Goal: Information Seeking & Learning: Learn about a topic

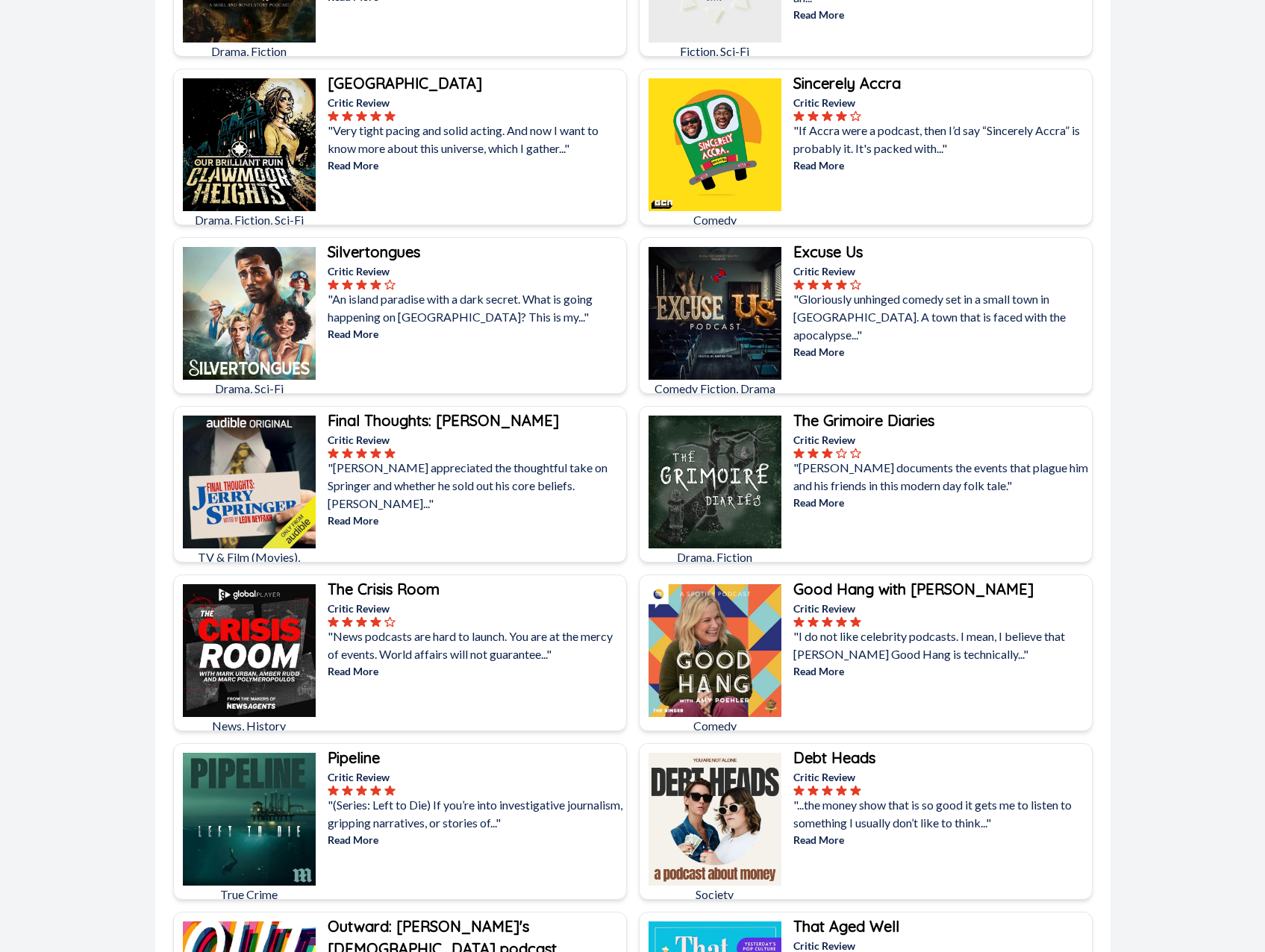
scroll to position [807, 0]
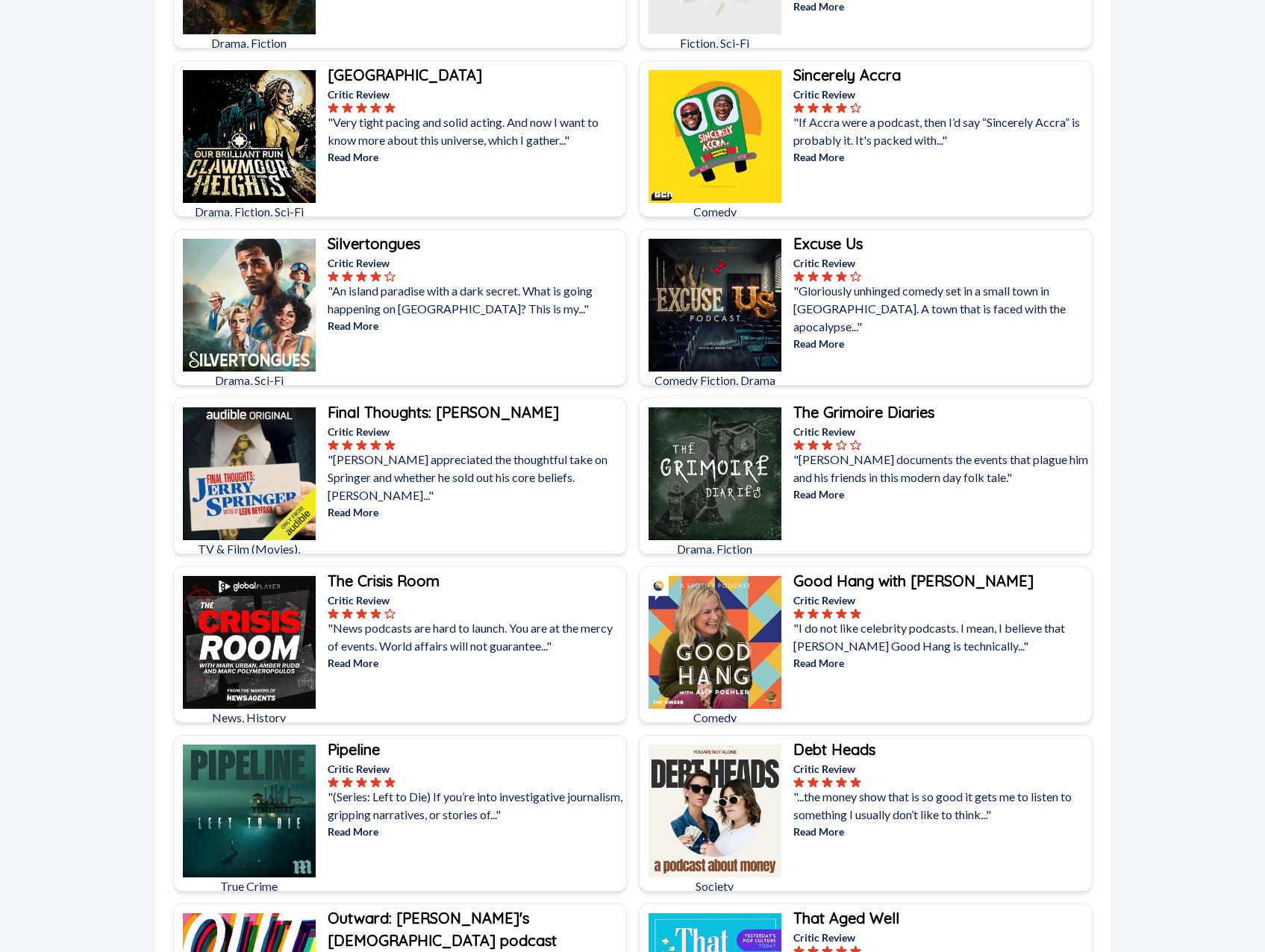
click at [426, 411] on b "Final Thoughts: [PERSON_NAME]" at bounding box center [443, 412] width 231 height 18
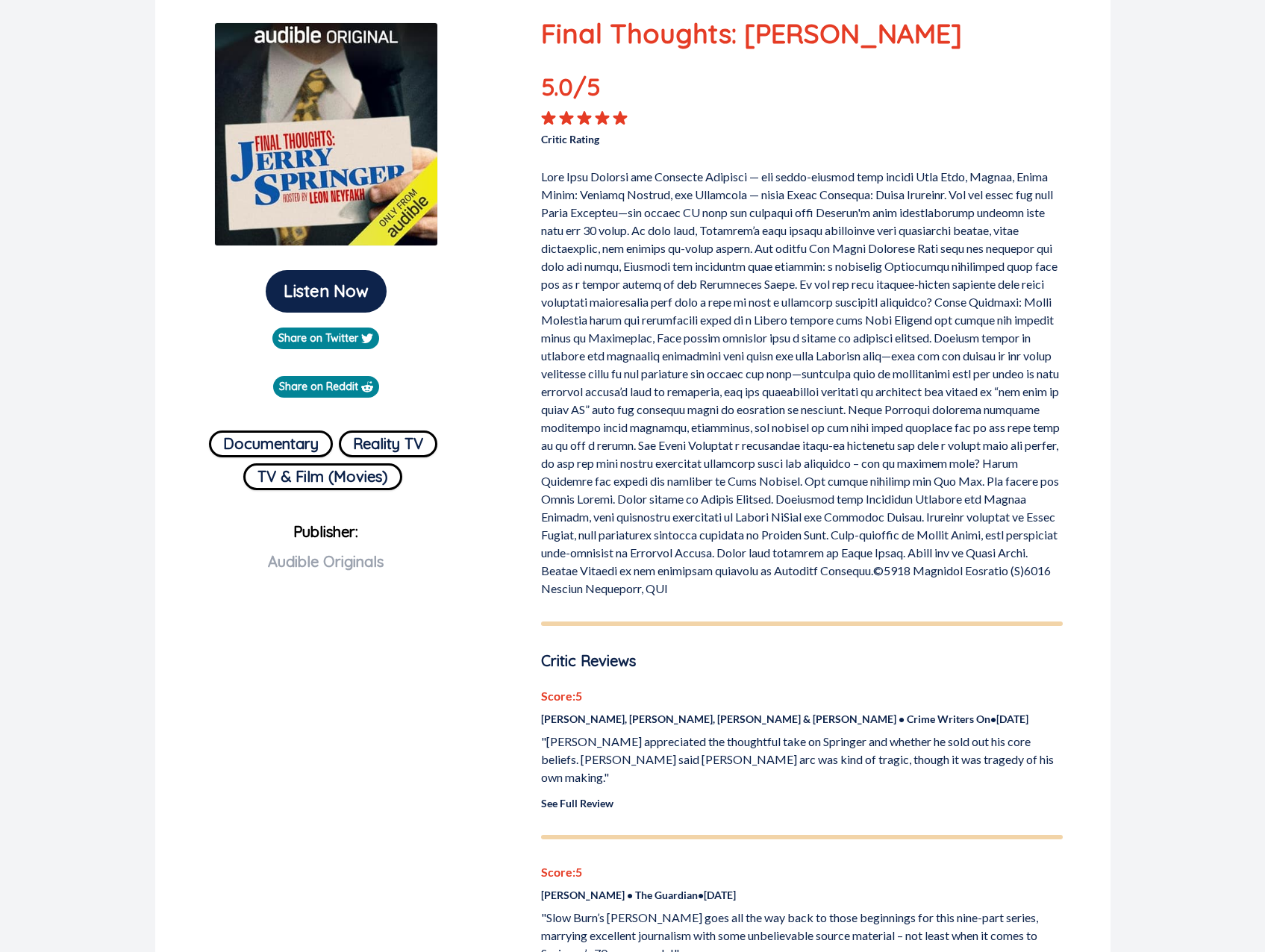
scroll to position [215, 0]
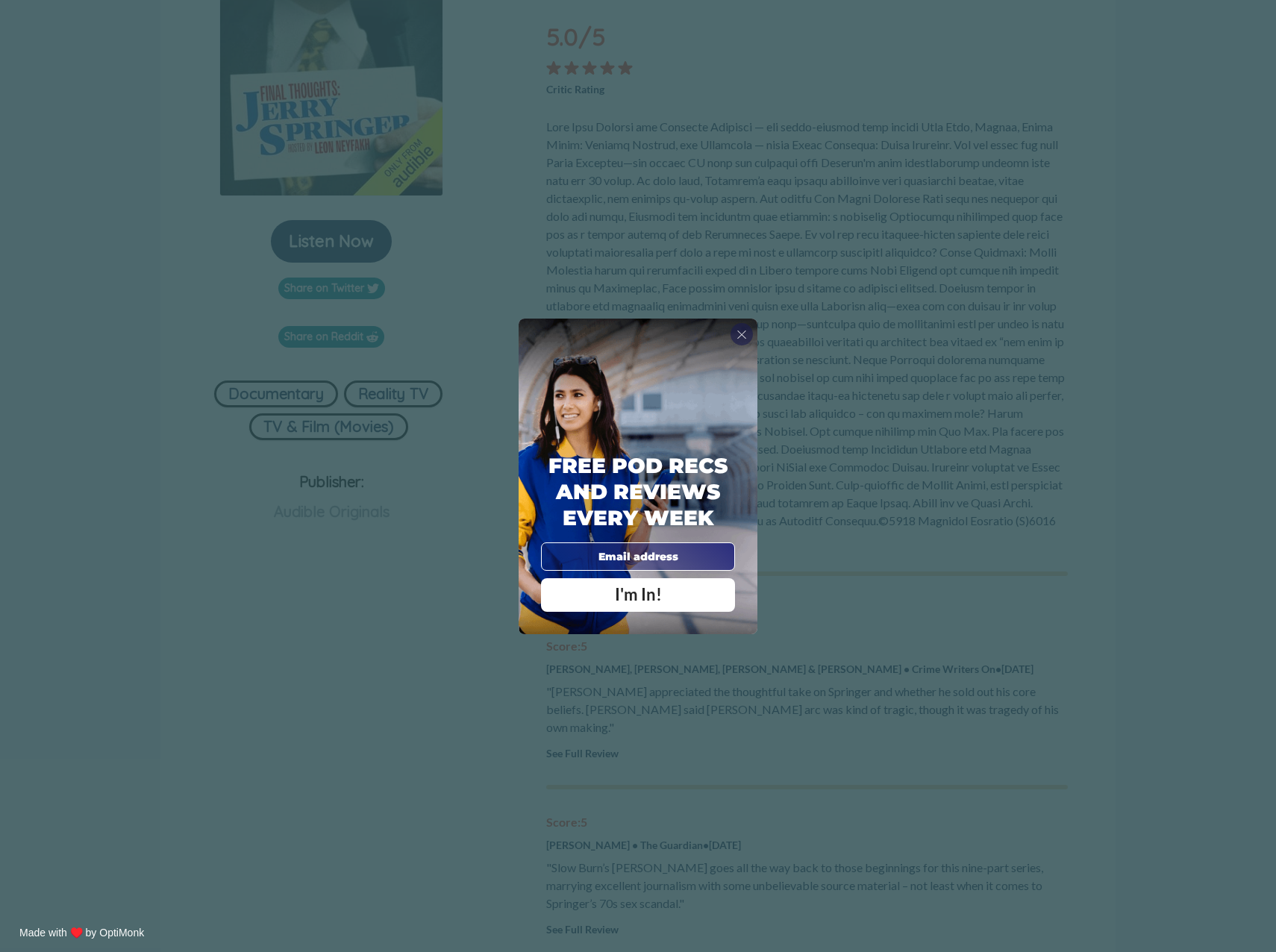
click at [1160, 487] on div "X Free Pod Recs and Reviews every week I'm In! X Thanks Poddy People! See you T…" at bounding box center [638, 476] width 1276 height 952
drag, startPoint x: 634, startPoint y: 560, endPoint x: 644, endPoint y: 560, distance: 10.0
click at [634, 560] on input "email" at bounding box center [638, 556] width 194 height 28
type input "[EMAIL_ADDRESS][DOMAIN_NAME]"
click at [641, 602] on span "I'm In!" at bounding box center [638, 594] width 47 height 20
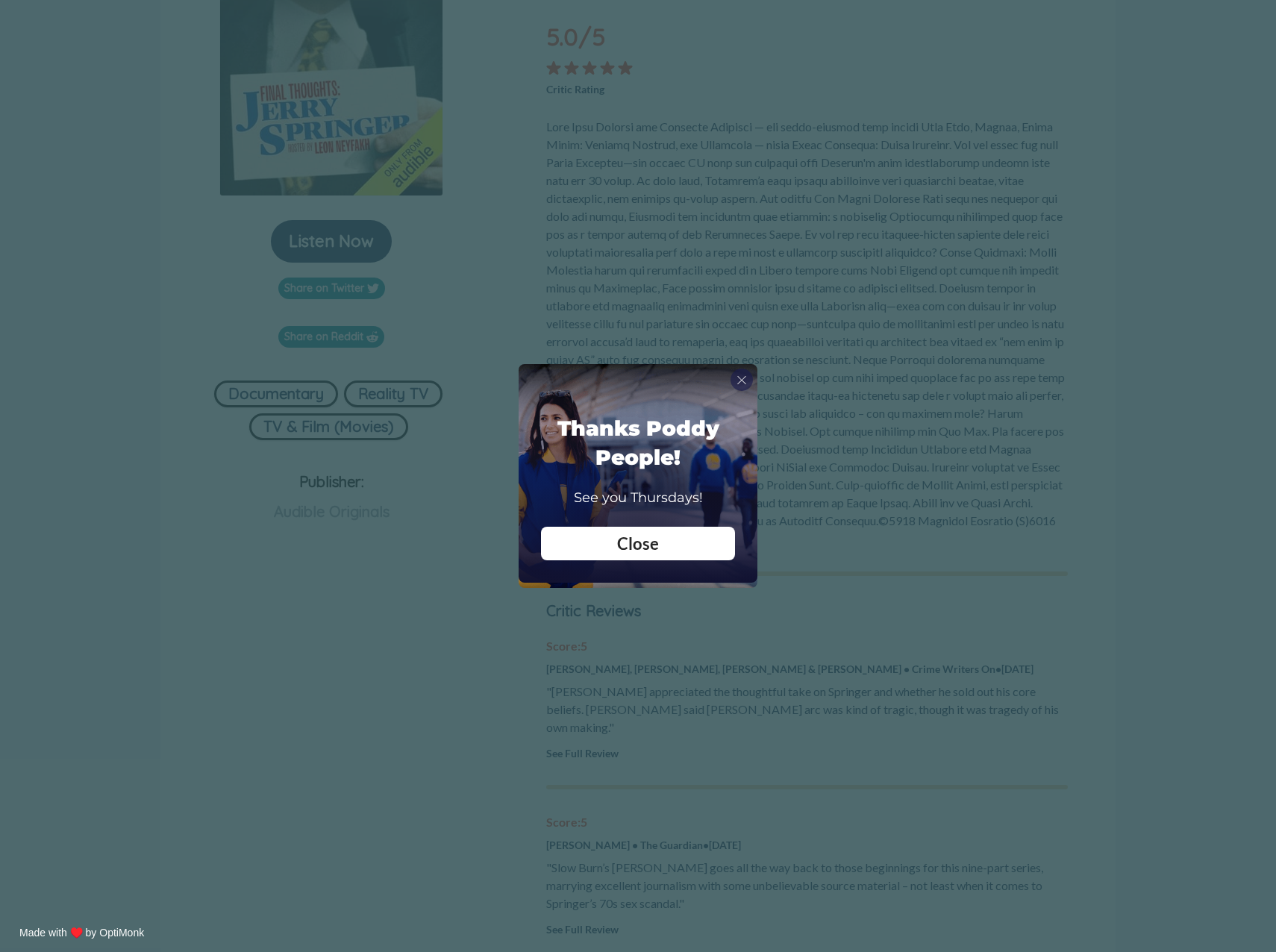
click at [660, 549] on div "Close" at bounding box center [637, 544] width 171 height 16
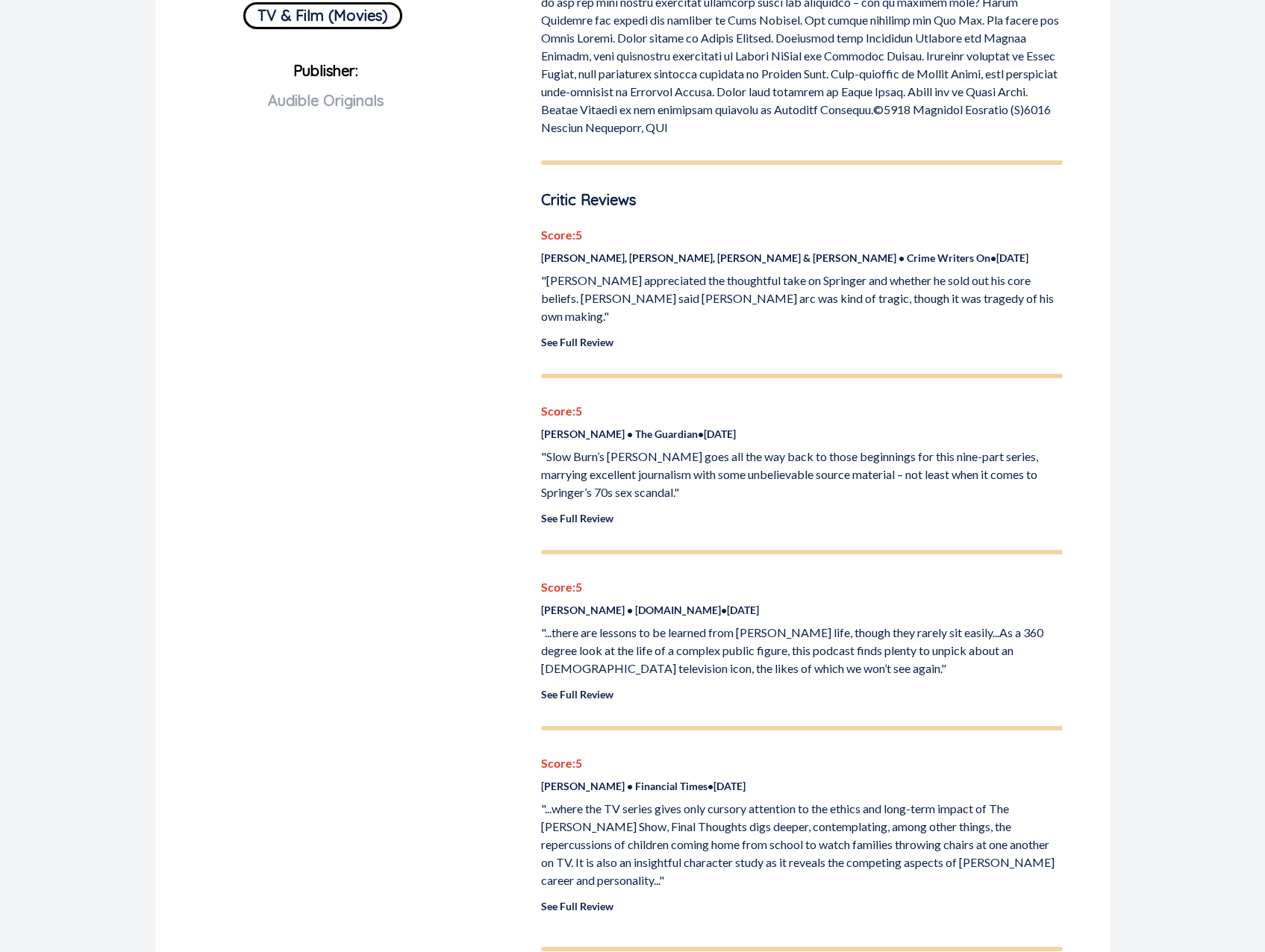
scroll to position [572, 0]
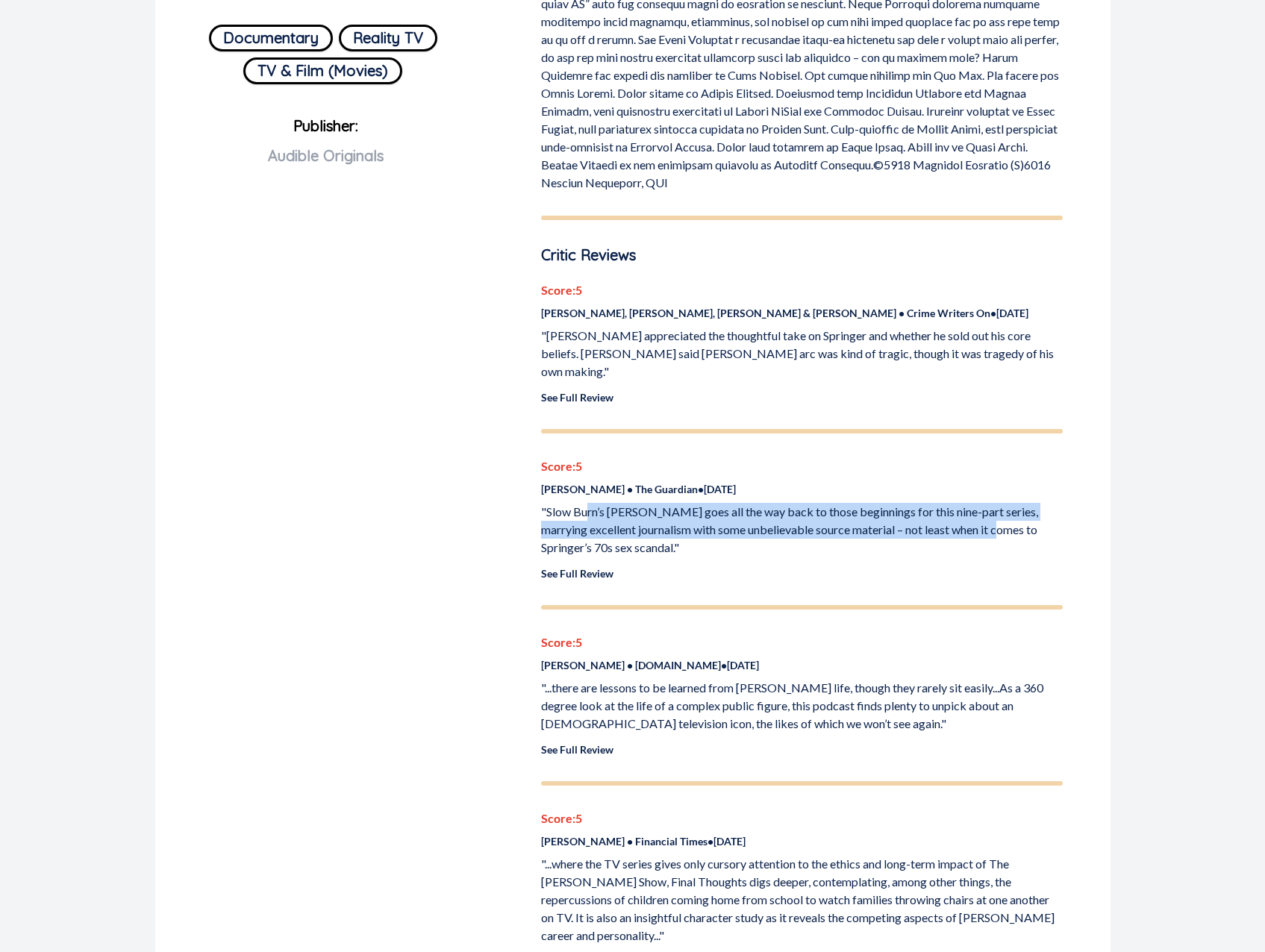
drag, startPoint x: 588, startPoint y: 491, endPoint x: 1018, endPoint y: 511, distance: 430.5
click at [1018, 511] on p ""Slow Burn’s [PERSON_NAME] goes all the way back to those beginnings for this n…" at bounding box center [801, 530] width 522 height 54
drag, startPoint x: 794, startPoint y: 492, endPoint x: 1001, endPoint y: 491, distance: 207.0
click at [1001, 503] on p ""Slow Burn’s [PERSON_NAME] goes all the way back to those beginnings for this n…" at bounding box center [801, 530] width 522 height 54
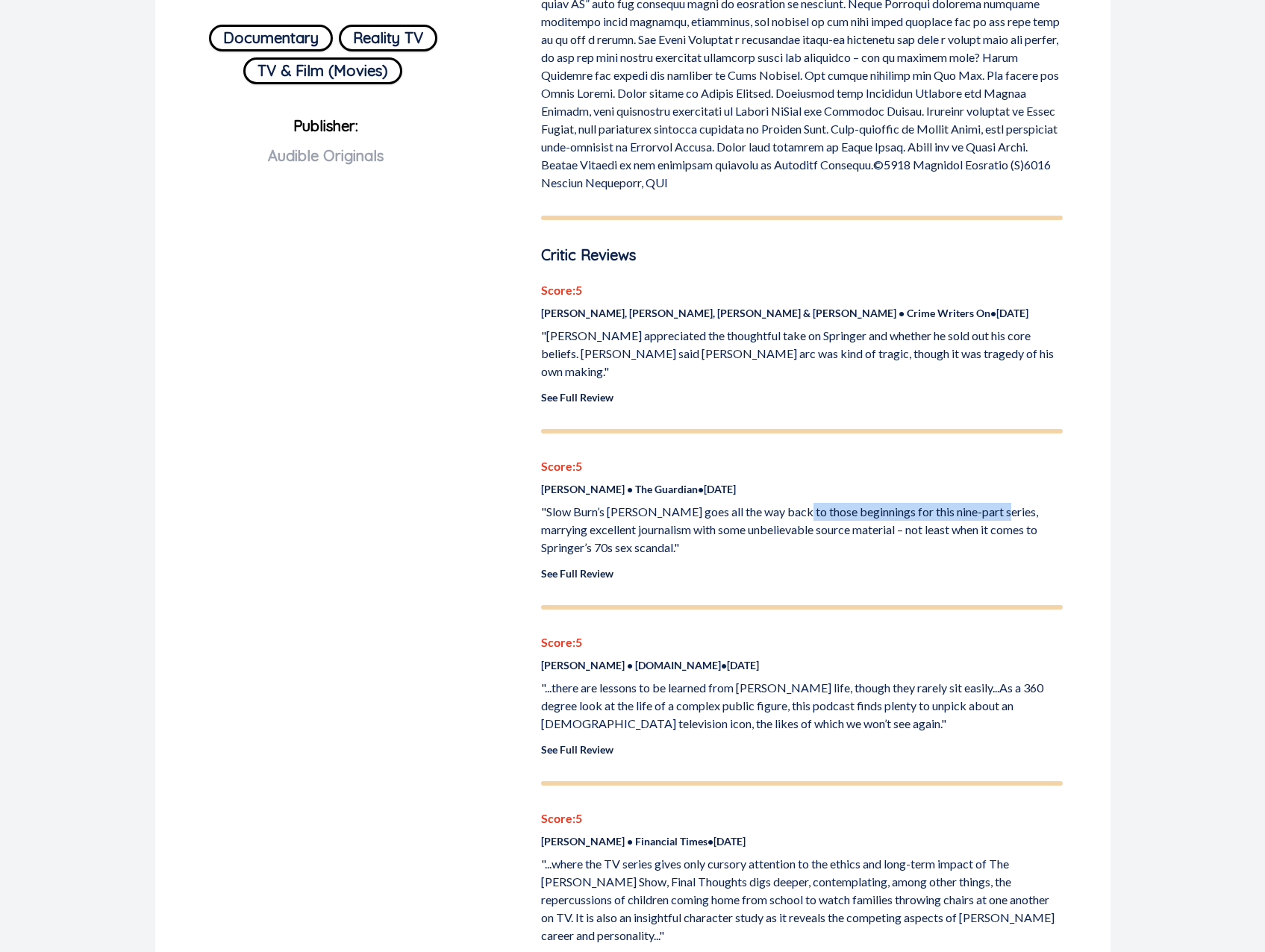
drag, startPoint x: 1001, startPoint y: 491, endPoint x: 941, endPoint y: 511, distance: 63.2
click at [1001, 503] on p ""Slow Burn’s [PERSON_NAME] goes all the way back to those beginnings for this n…" at bounding box center [801, 530] width 522 height 54
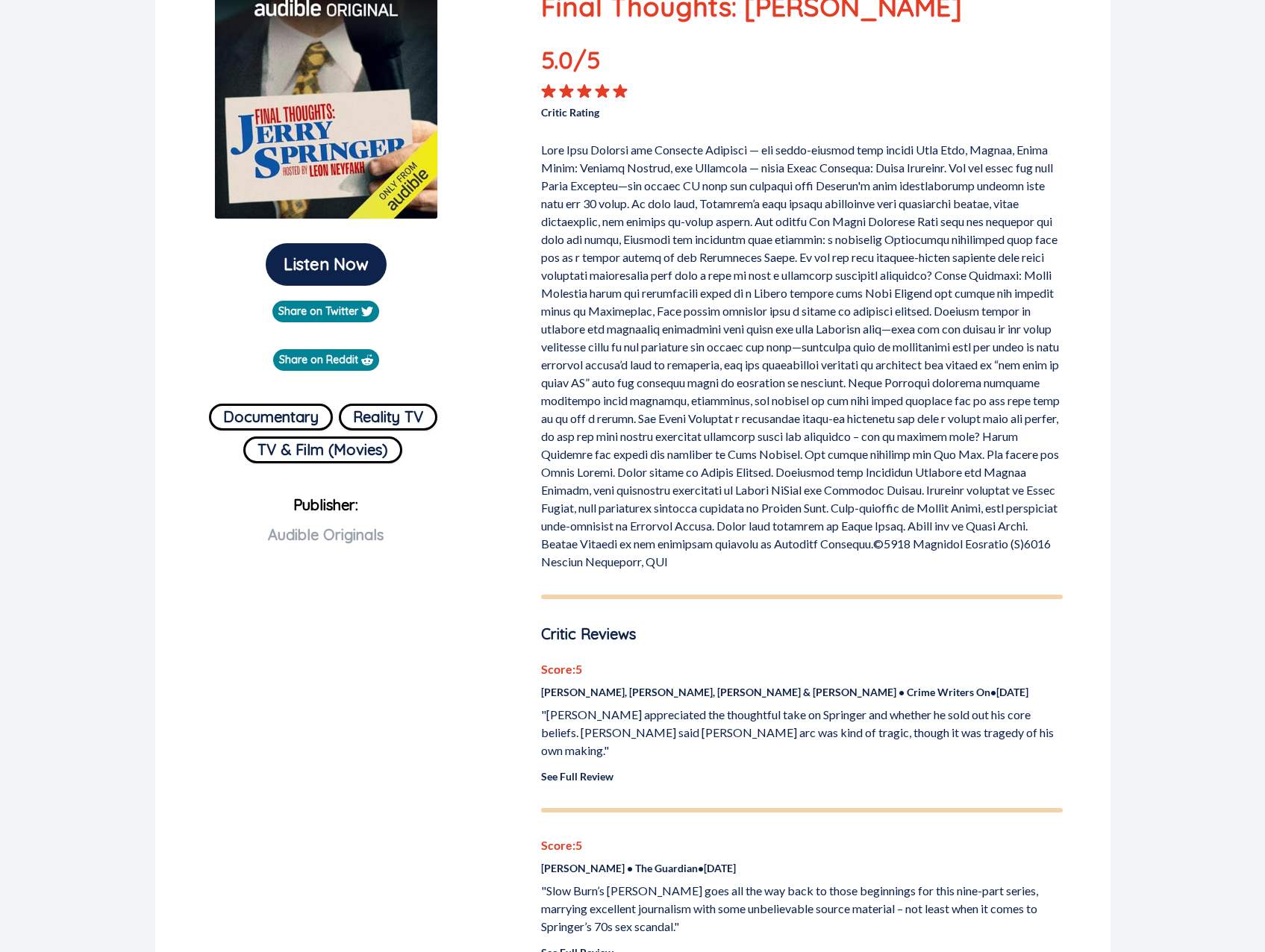
scroll to position [0, 0]
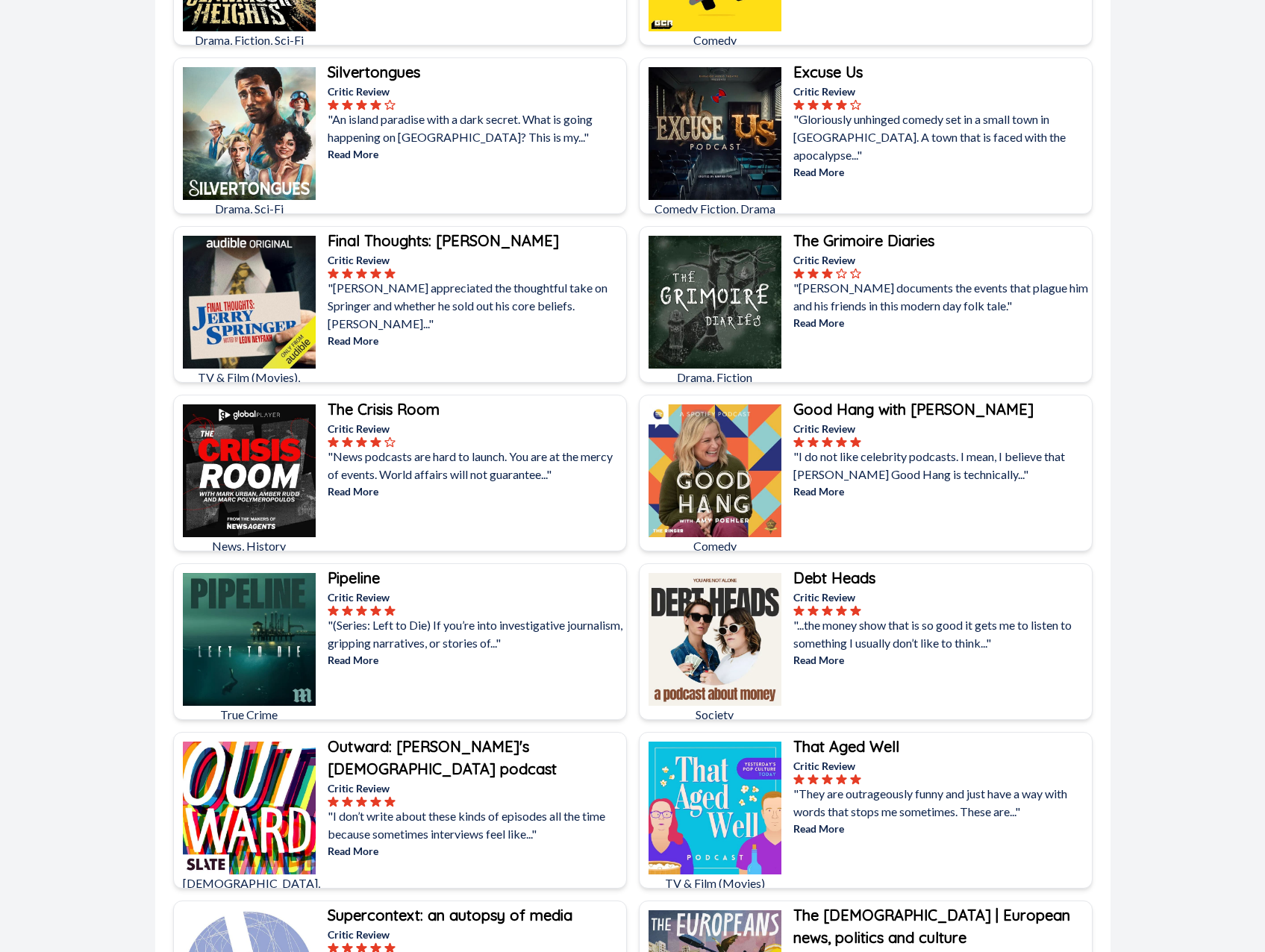
scroll to position [979, 0]
click at [380, 235] on b "Final Thoughts: [PERSON_NAME]" at bounding box center [443, 240] width 231 height 18
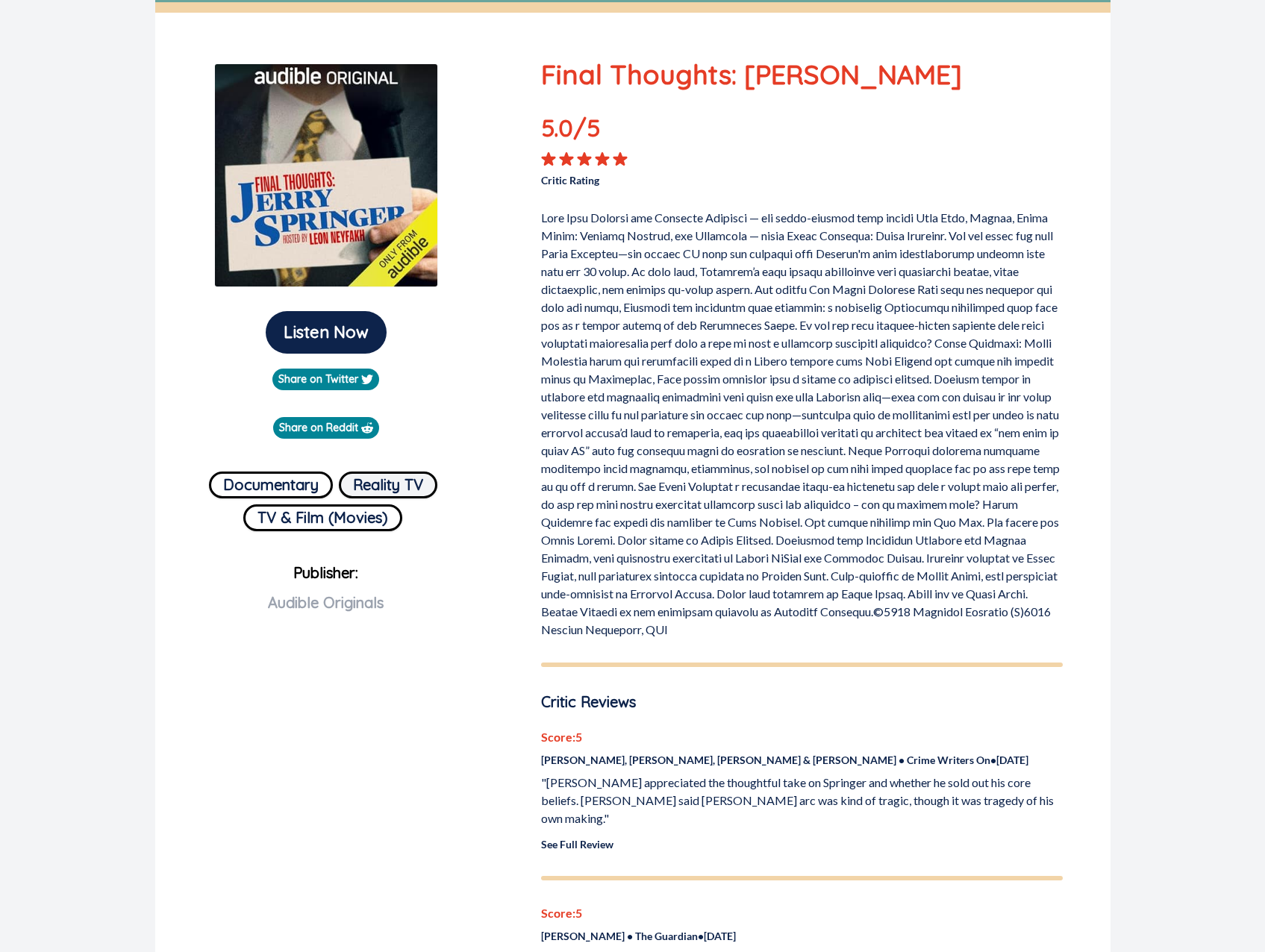
scroll to position [136, 0]
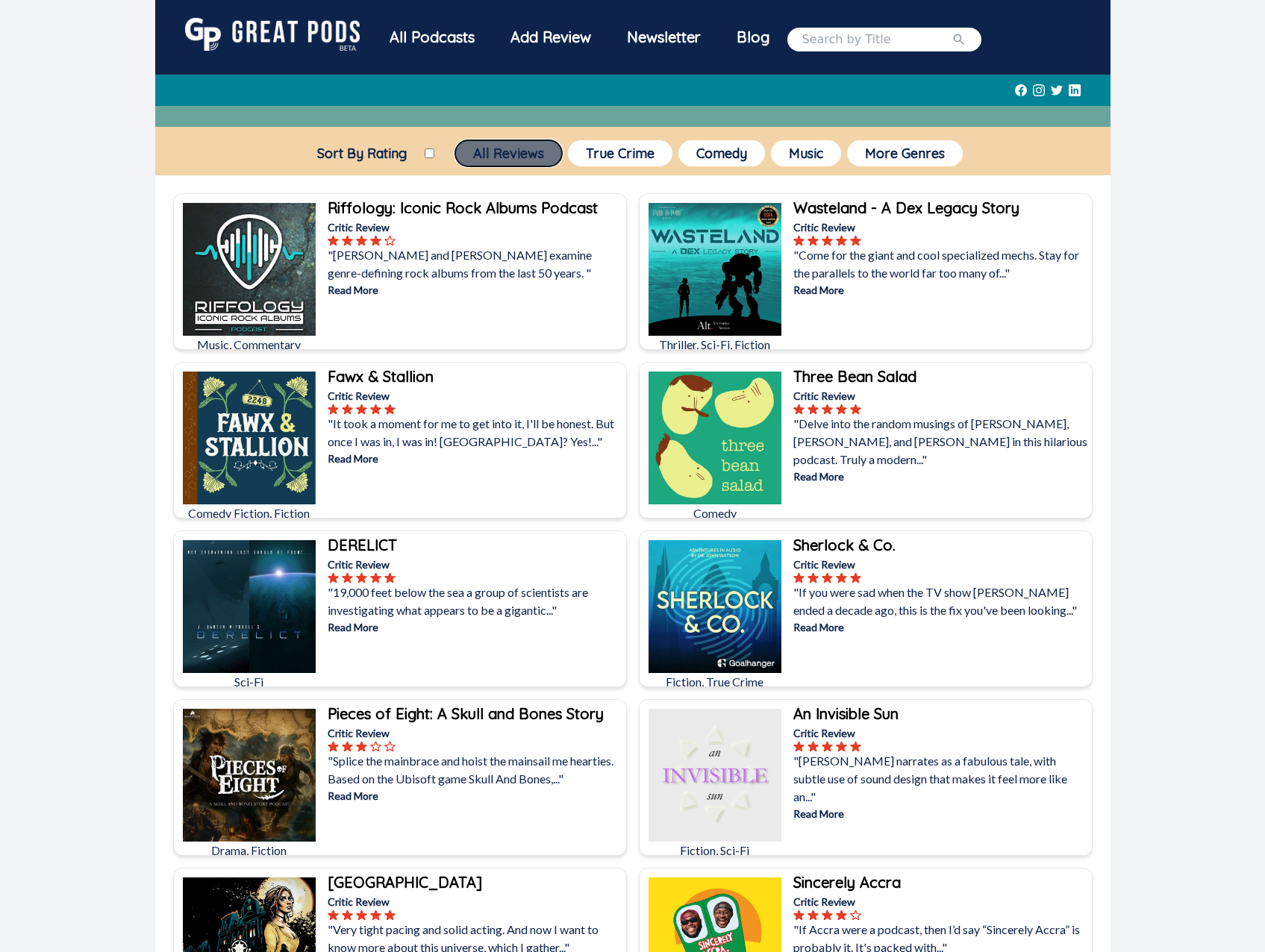
click at [532, 154] on button "All Reviews" at bounding box center [509, 153] width 106 height 26
click at [947, 150] on button "More Genres" at bounding box center [905, 153] width 116 height 26
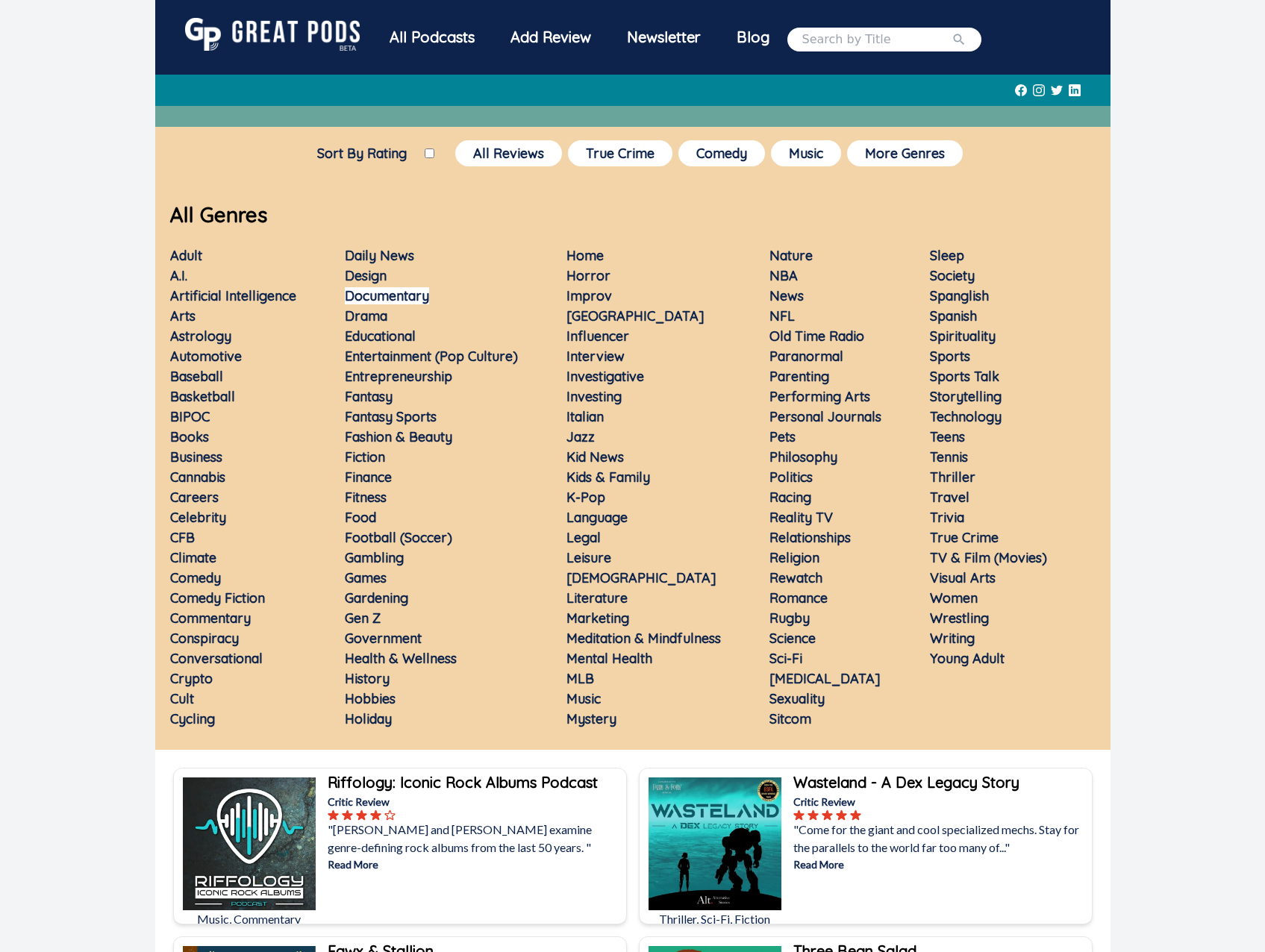
click at [385, 299] on link "Documentary" at bounding box center [387, 295] width 84 height 17
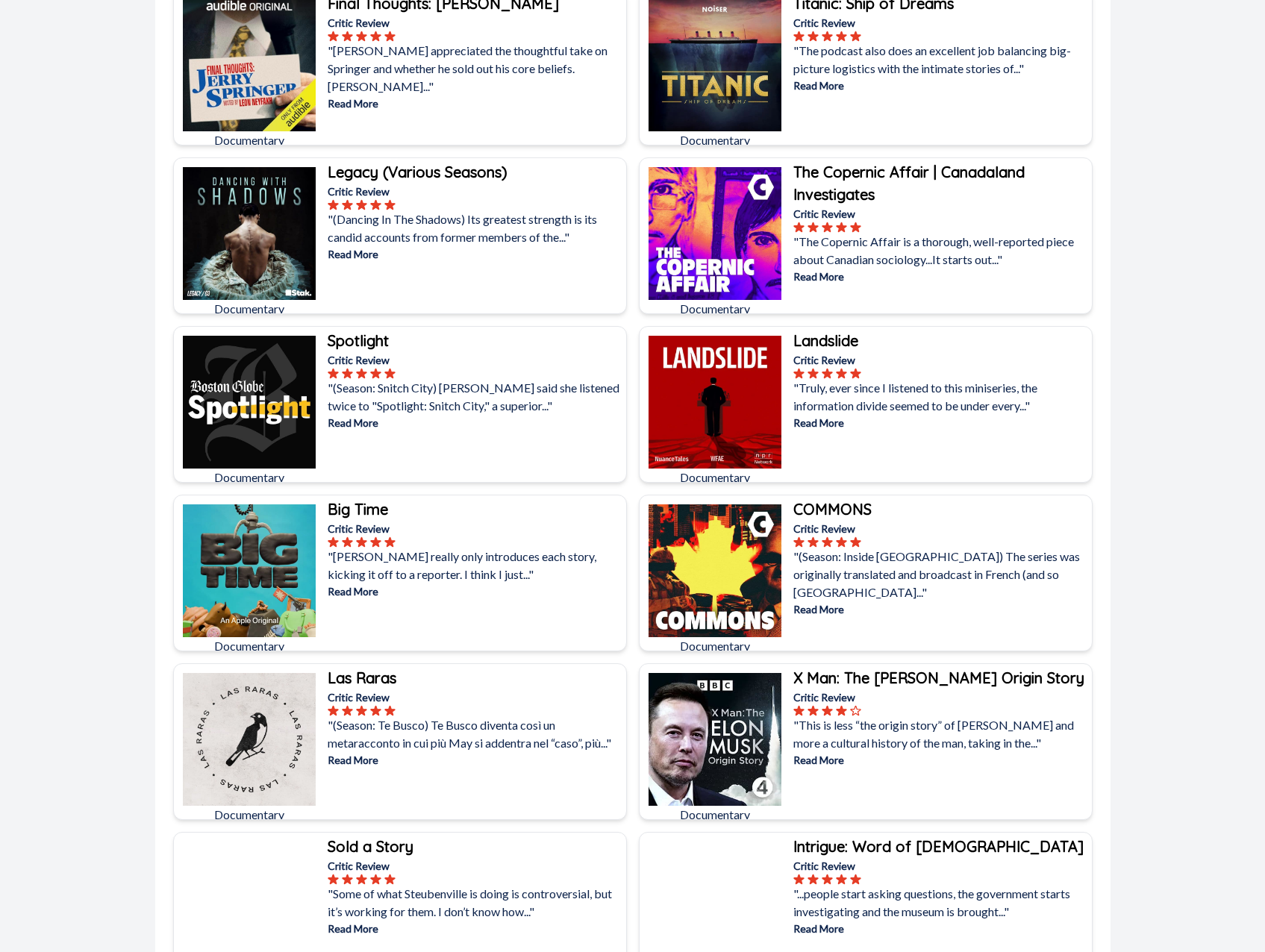
scroll to position [206, 0]
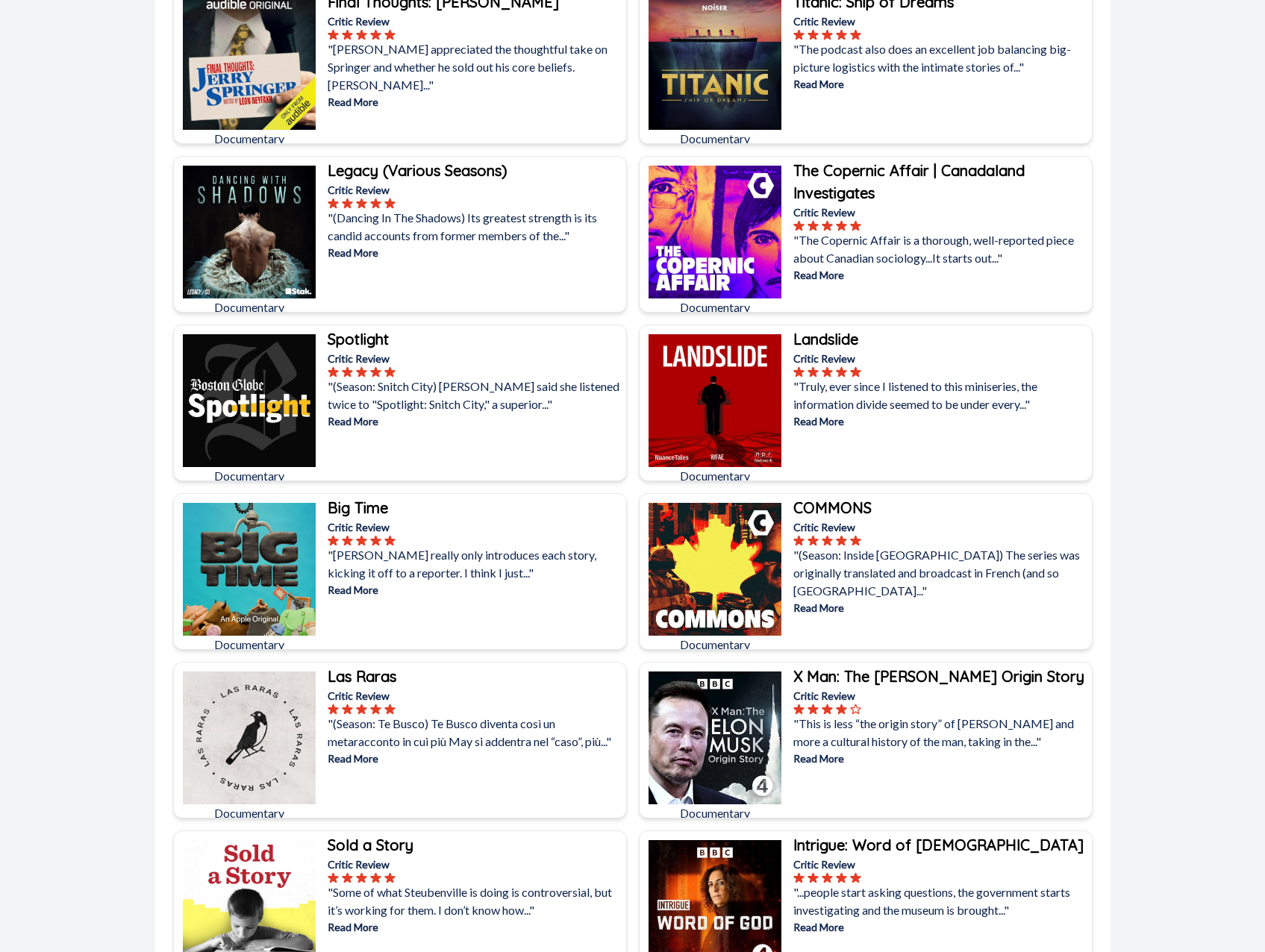
click at [827, 339] on b "Landslide" at bounding box center [825, 339] width 65 height 18
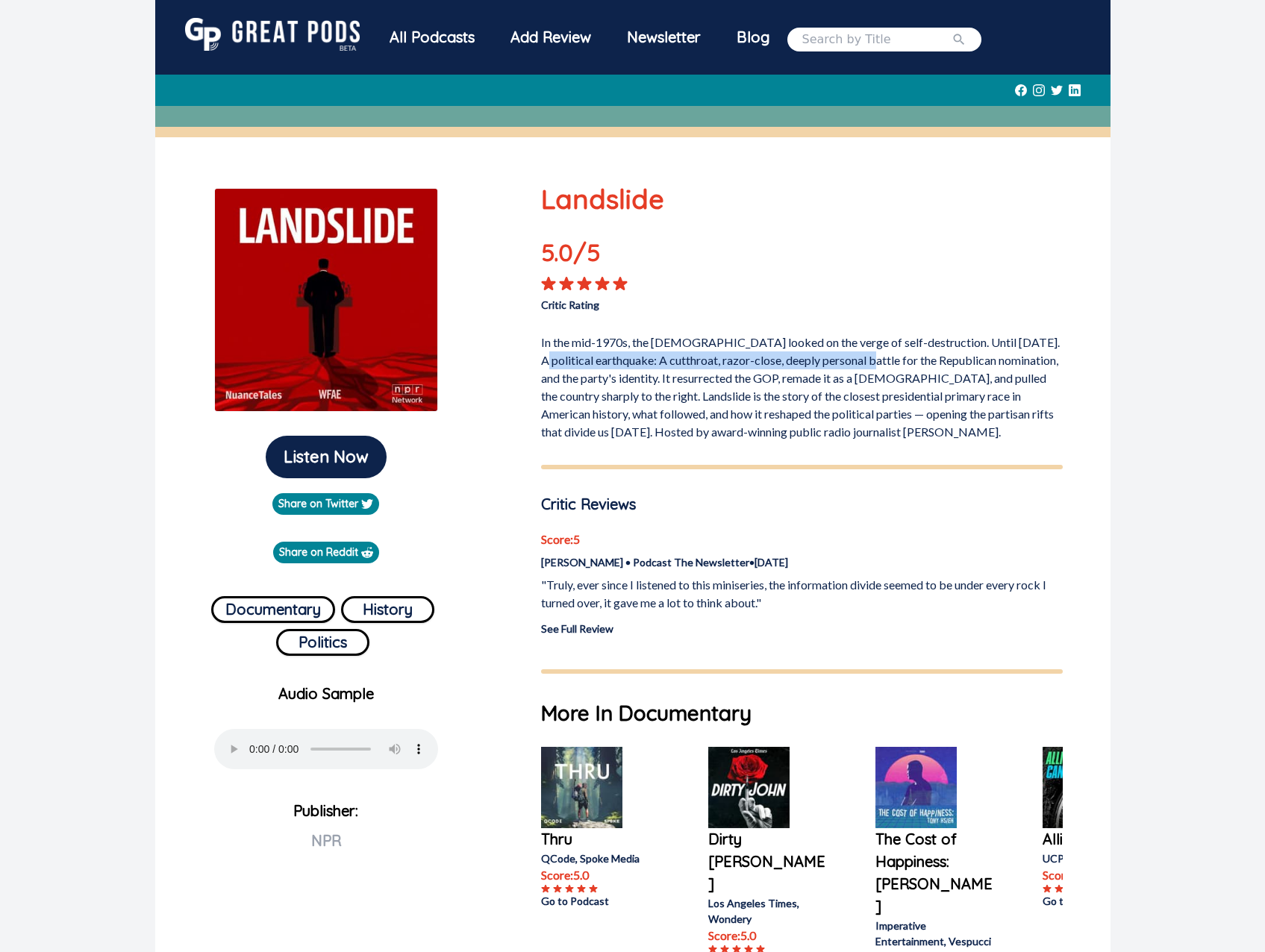
drag, startPoint x: 558, startPoint y: 365, endPoint x: 889, endPoint y: 363, distance: 331.0
click at [889, 363] on p "In the mid-1970s, the Republican Party looked on the verge of self-destruction.…" at bounding box center [801, 384] width 522 height 114
drag, startPoint x: 889, startPoint y: 363, endPoint x: 824, endPoint y: 371, distance: 65.5
click at [889, 363] on p "In the mid-1970s, the Republican Party looked on the verge of self-destruction.…" at bounding box center [801, 384] width 522 height 114
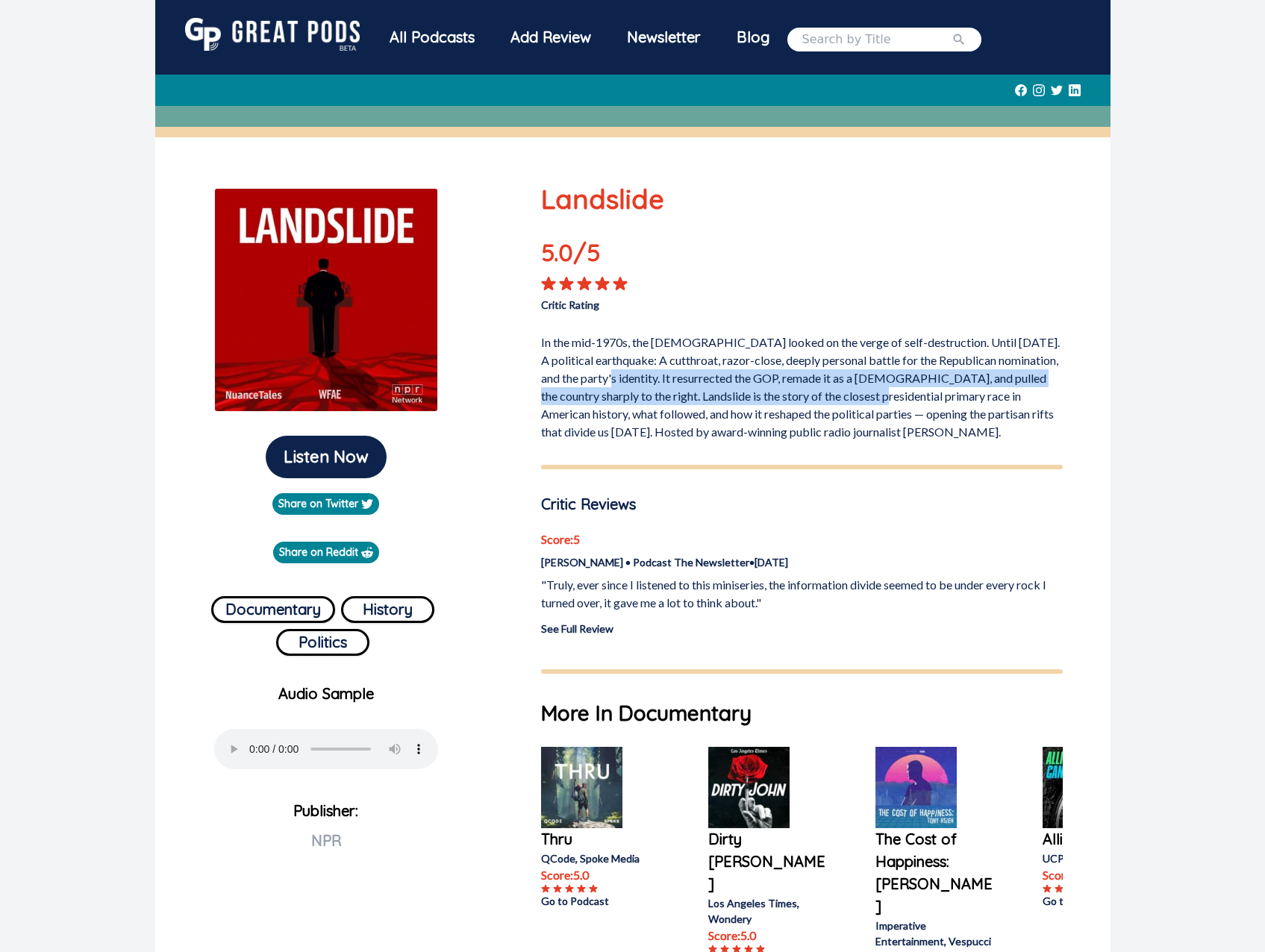
drag, startPoint x: 629, startPoint y: 380, endPoint x: 907, endPoint y: 391, distance: 278.2
click at [907, 391] on p "In the mid-1970s, the Republican Party looked on the verge of self-destruction.…" at bounding box center [801, 384] width 522 height 114
click at [908, 391] on p "In the mid-1970s, the Republican Party looked on the verge of self-destruction.…" at bounding box center [801, 384] width 522 height 114
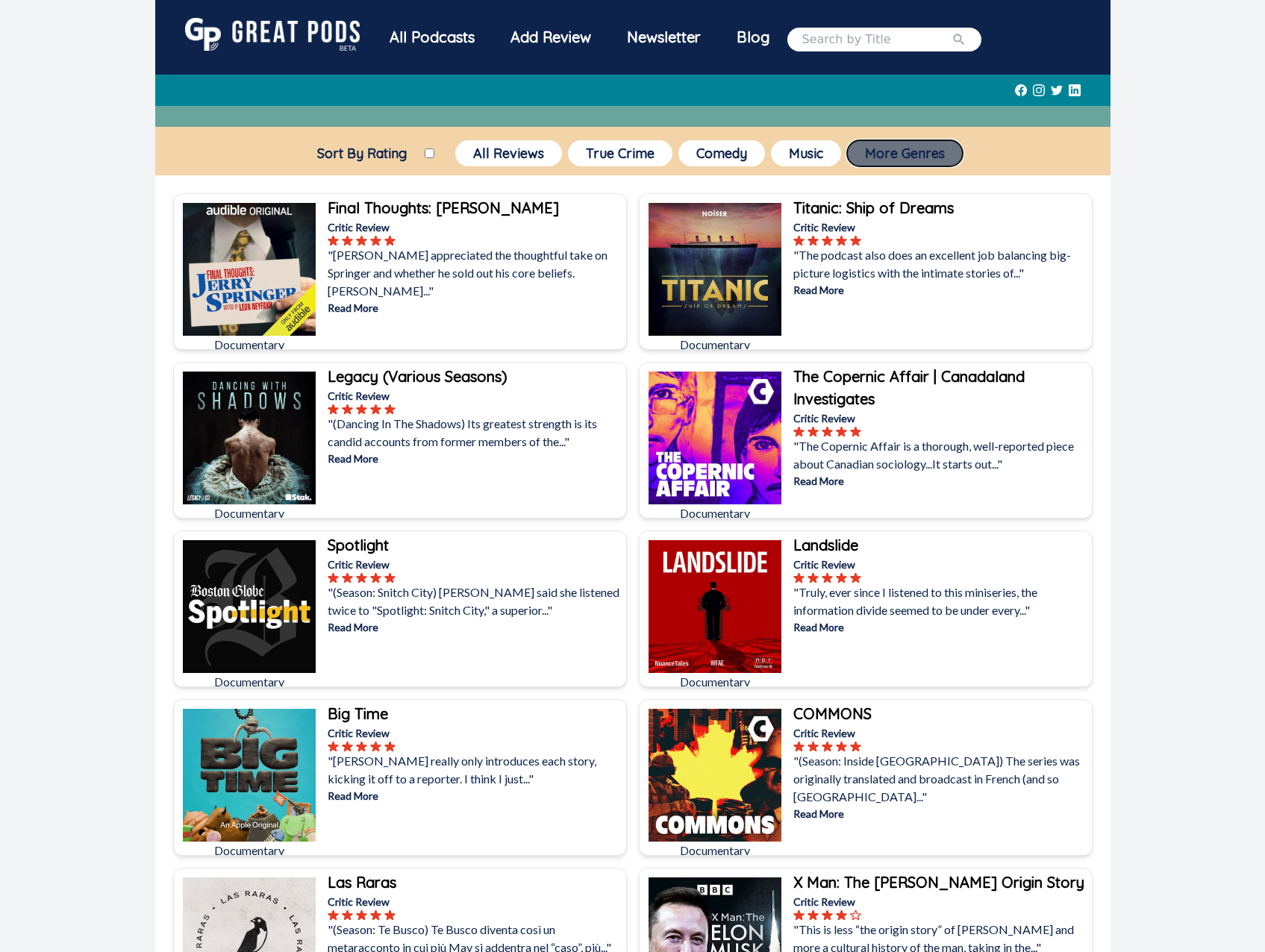
click at [914, 155] on button "More Genres" at bounding box center [905, 153] width 116 height 26
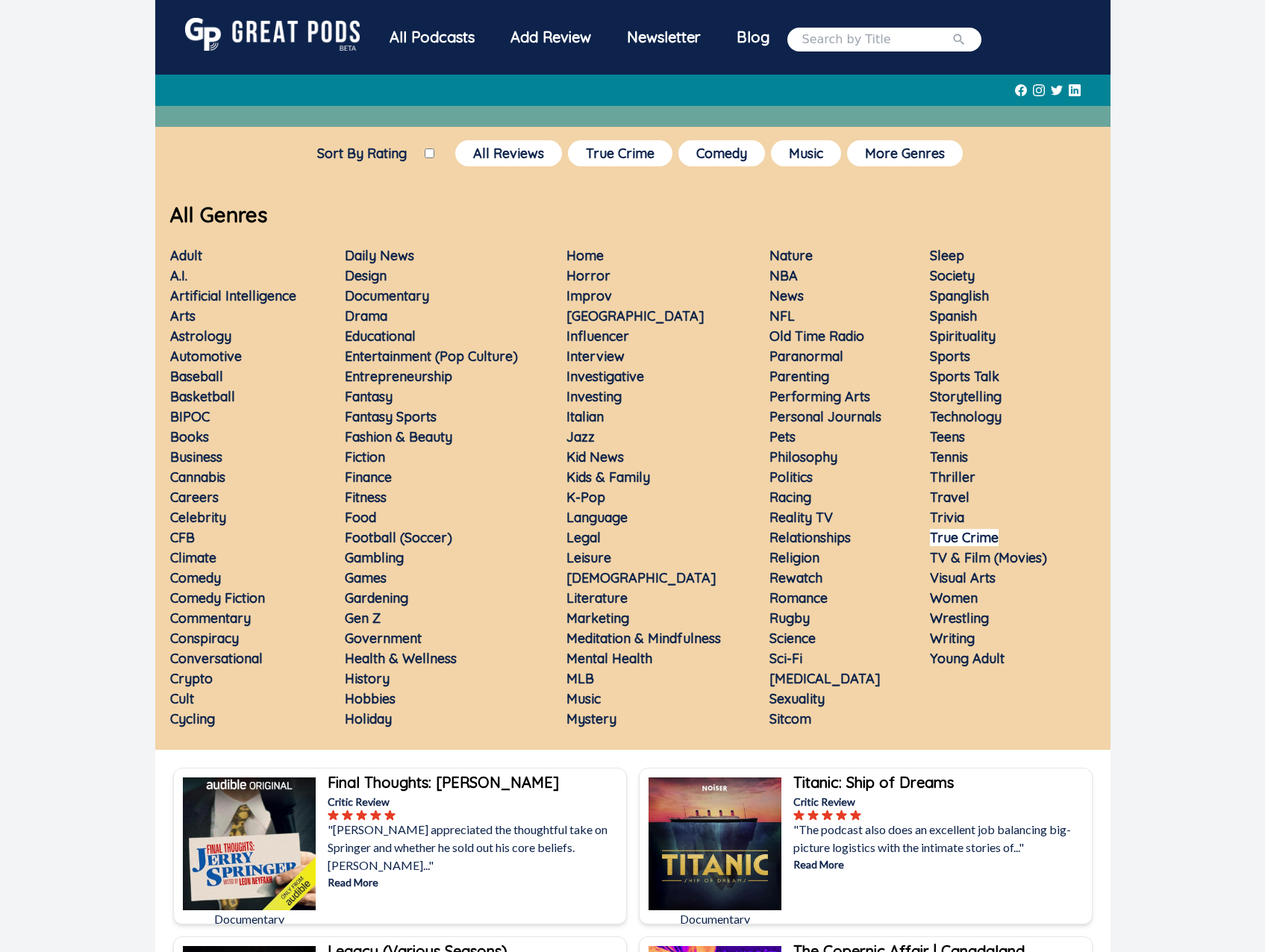
click at [956, 530] on link "True Crime" at bounding box center [963, 537] width 69 height 17
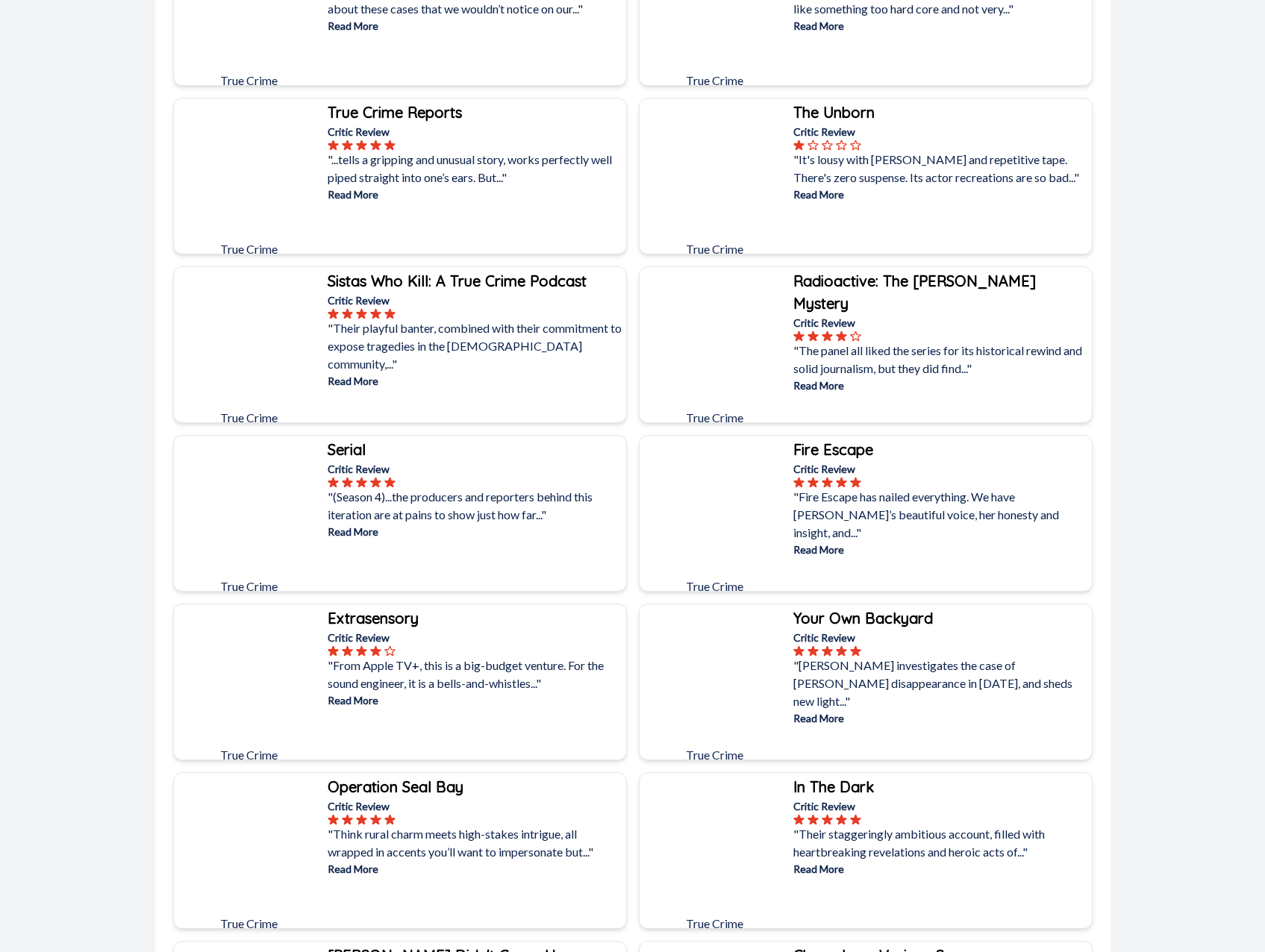
scroll to position [3981, 0]
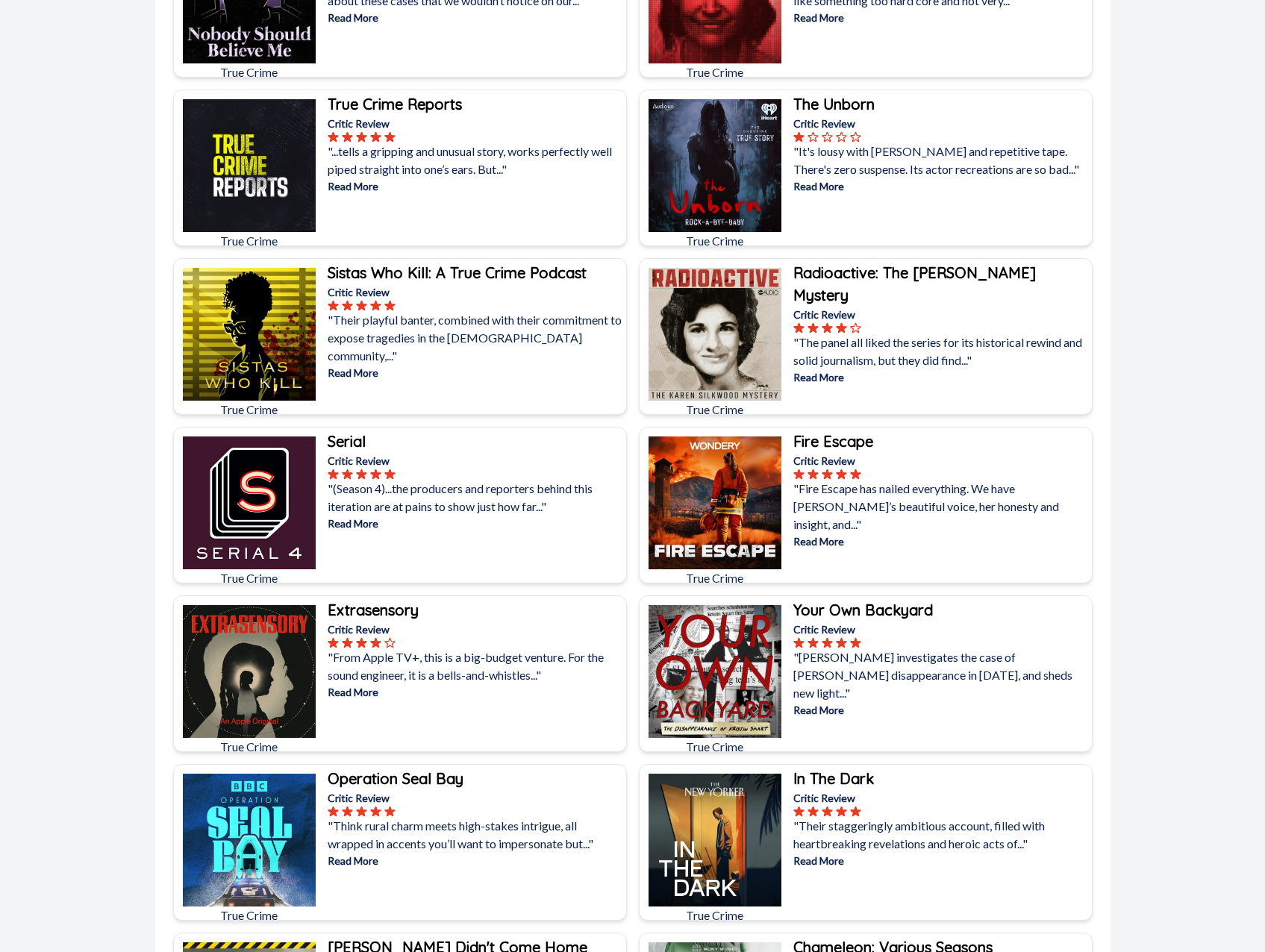
click at [369, 520] on p "Read More" at bounding box center [475, 523] width 295 height 16
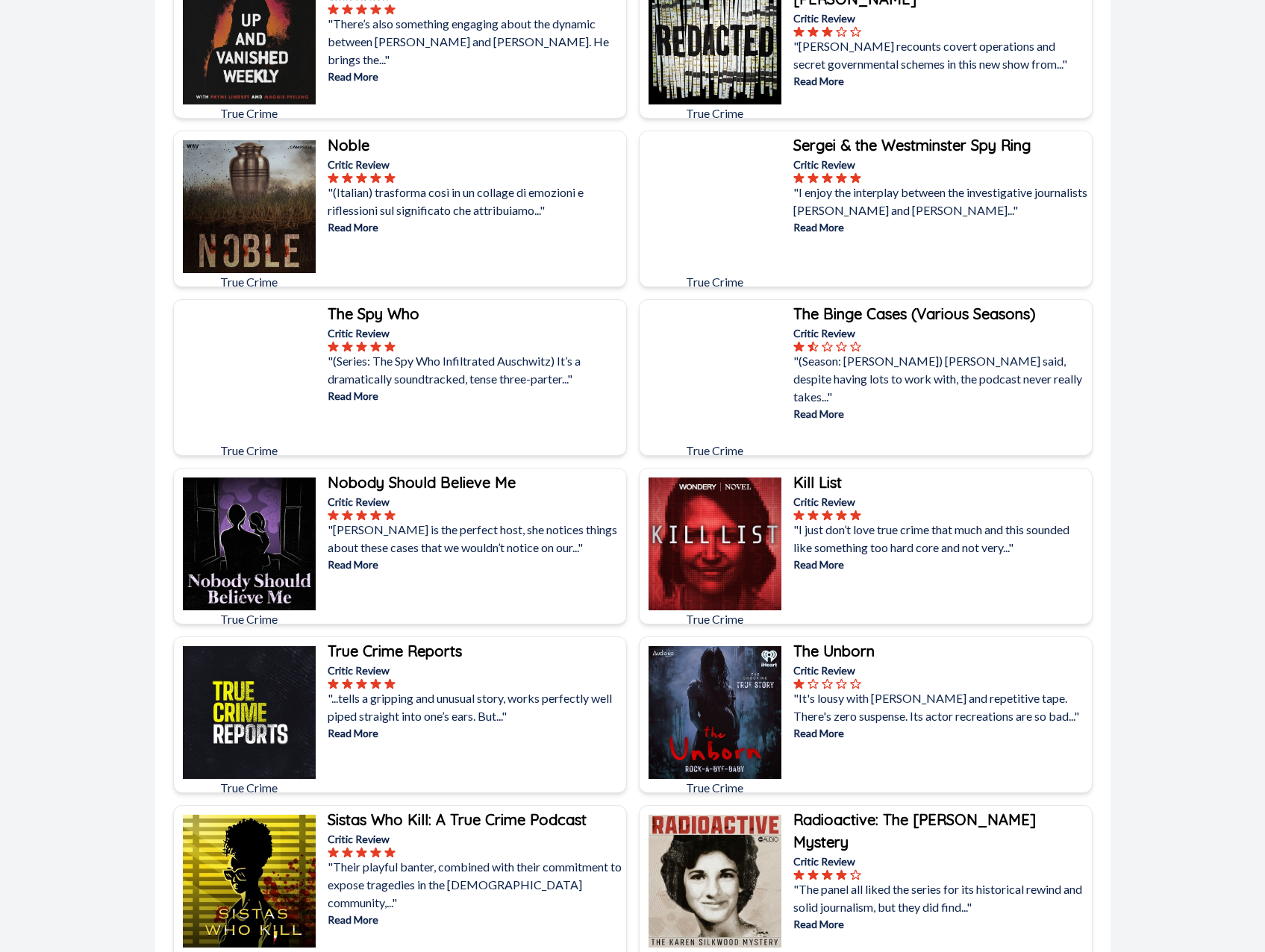
scroll to position [3444, 0]
